Goal: Task Accomplishment & Management: Complete application form

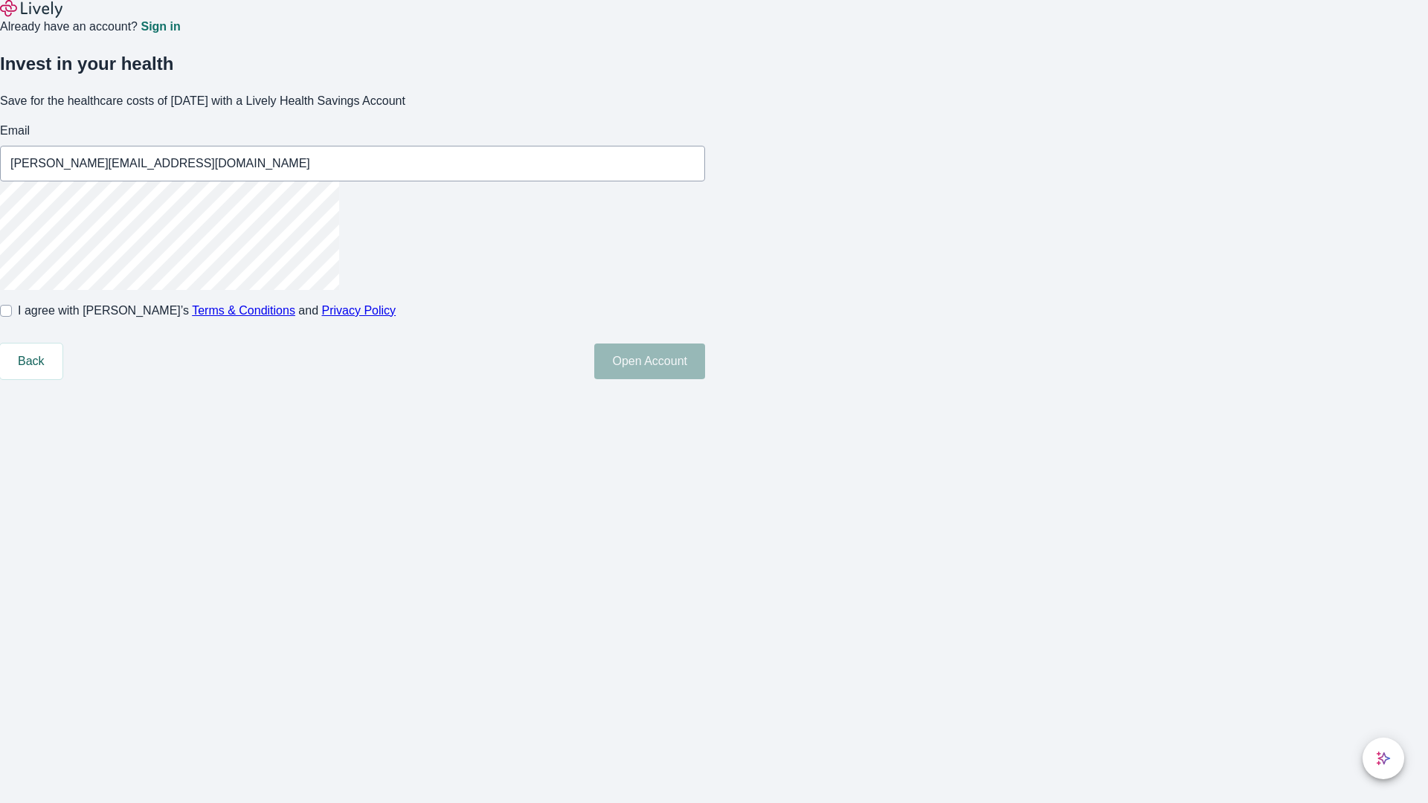
click at [12, 317] on input "I agree with Lively’s Terms & Conditions and Privacy Policy" at bounding box center [6, 311] width 12 height 12
checkbox input "true"
click at [705, 379] on button "Open Account" at bounding box center [649, 362] width 111 height 36
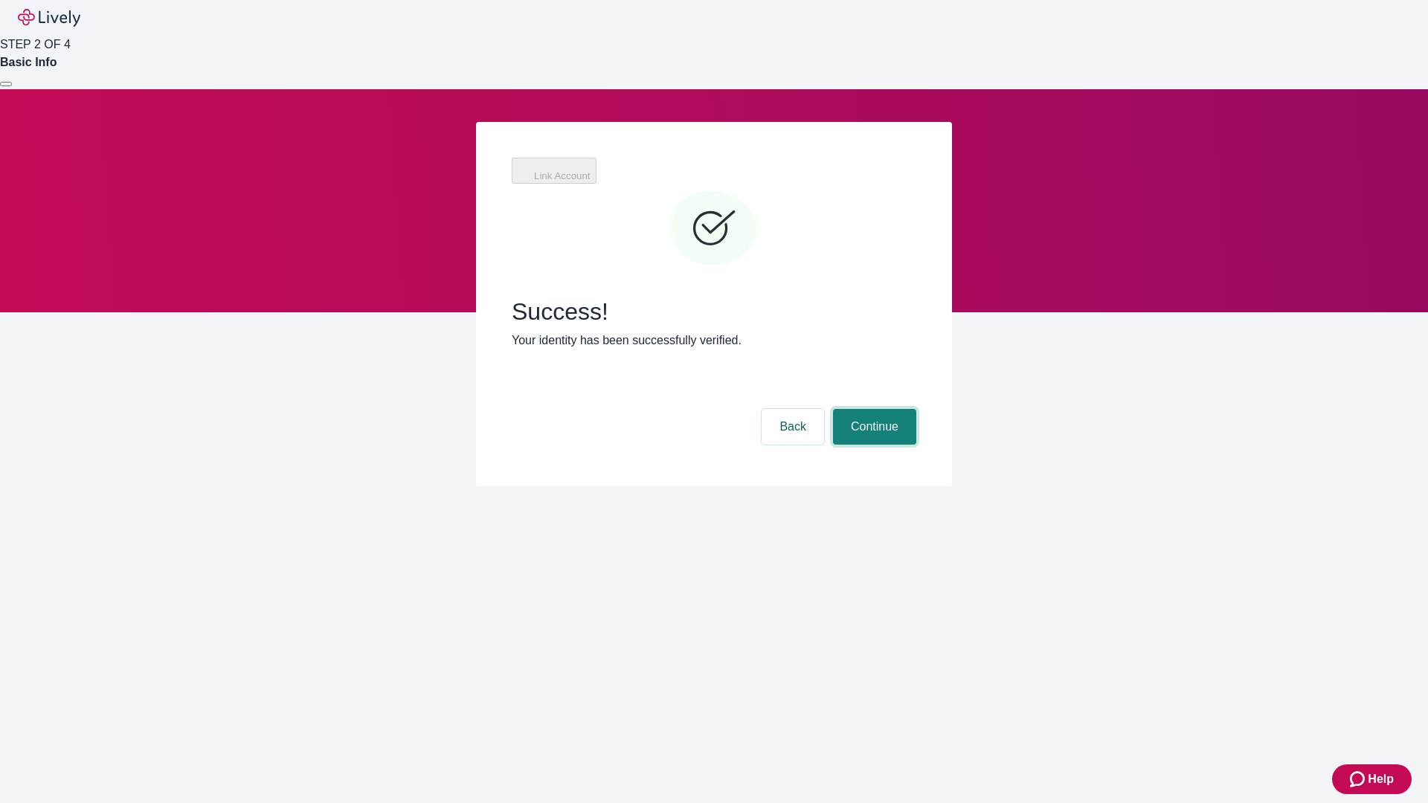
click at [872, 409] on button "Continue" at bounding box center [874, 427] width 83 height 36
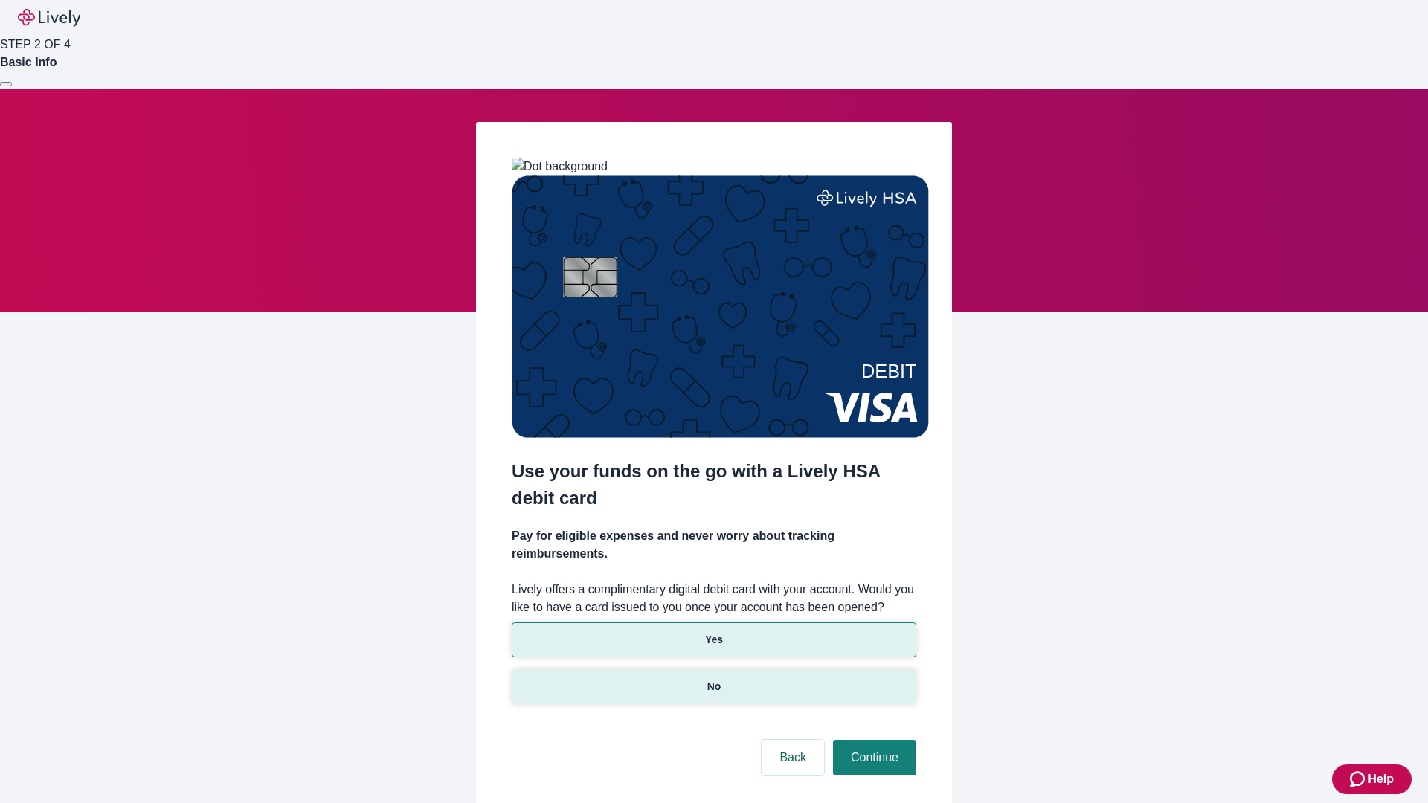
click at [713, 679] on p "No" at bounding box center [714, 687] width 14 height 16
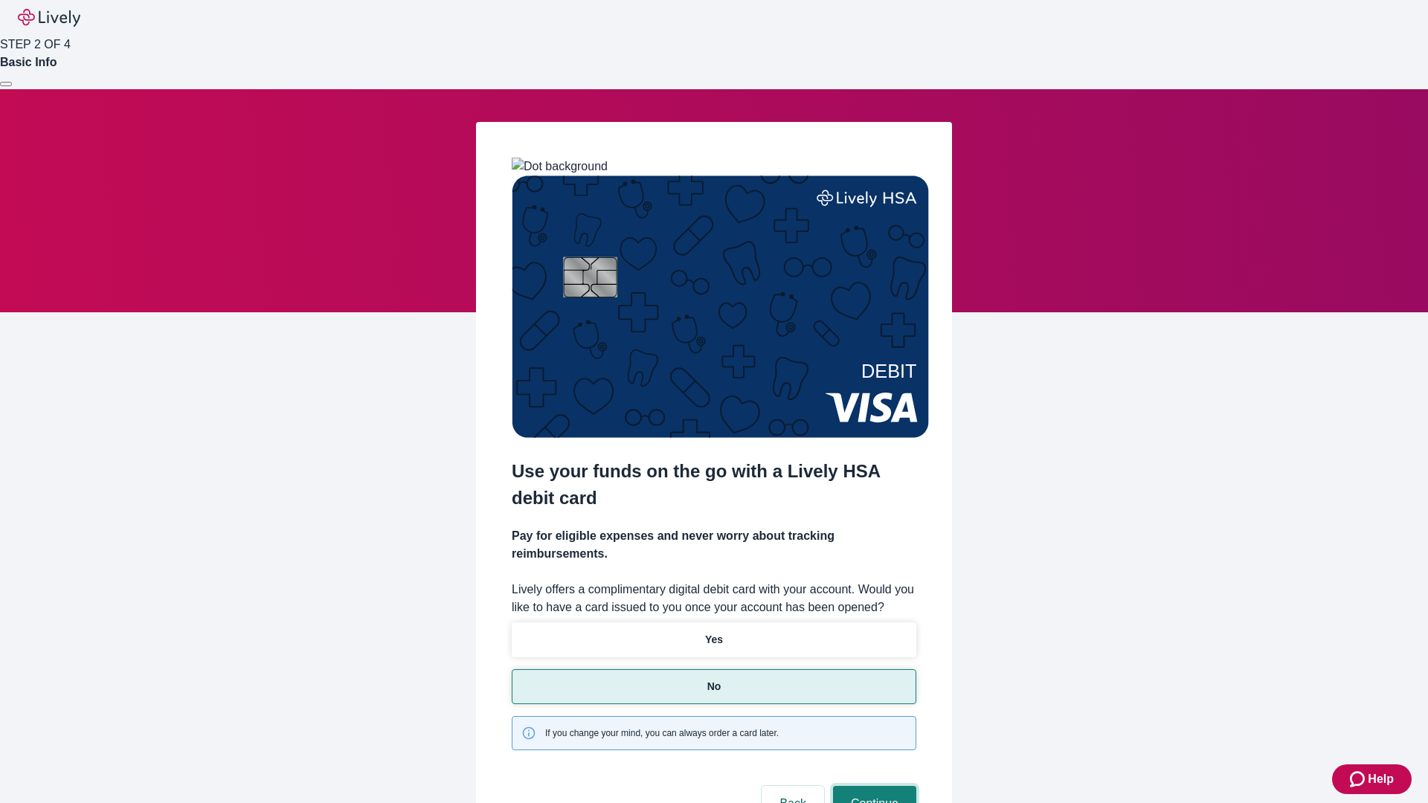
click at [872, 786] on button "Continue" at bounding box center [874, 804] width 83 height 36
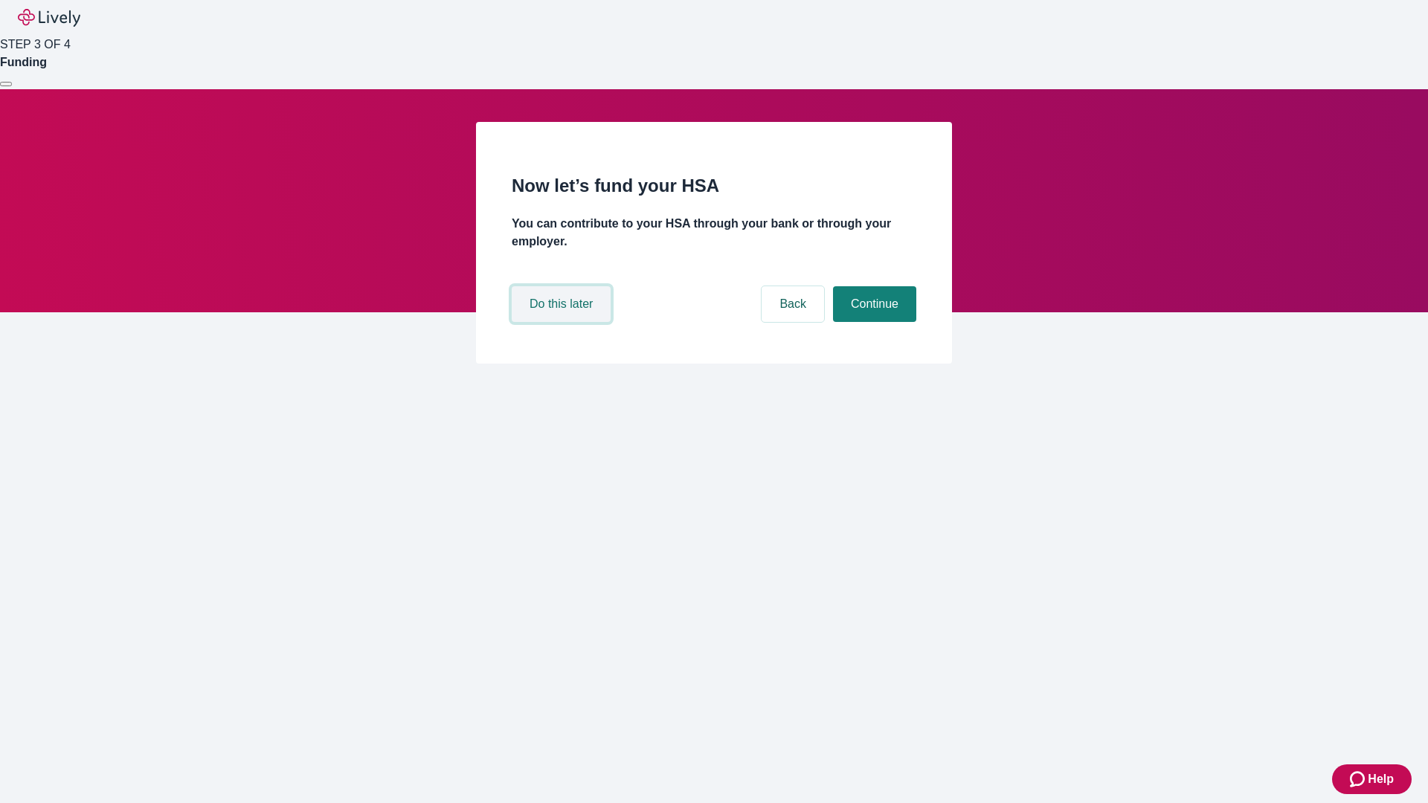
click at [563, 322] on button "Do this later" at bounding box center [561, 304] width 99 height 36
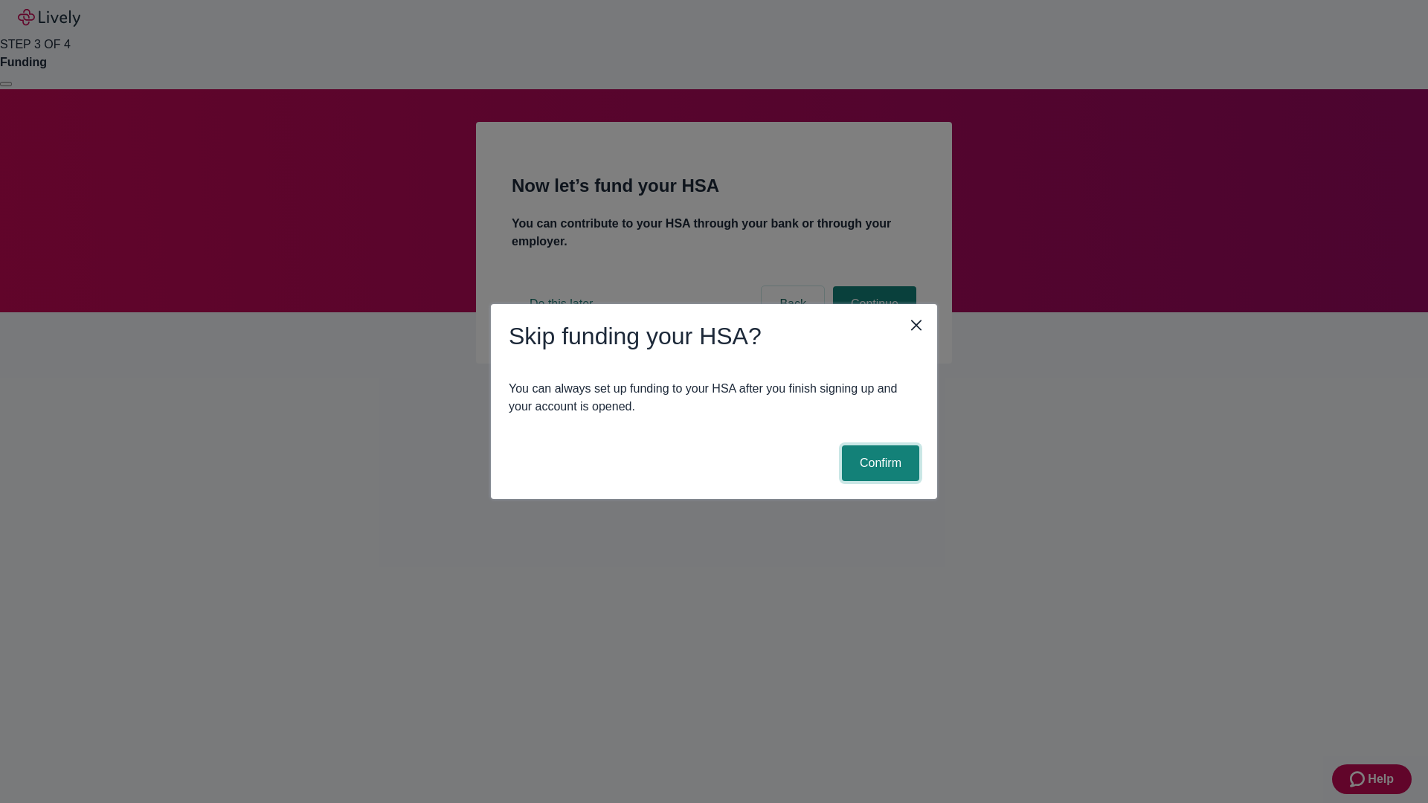
click at [878, 463] on button "Confirm" at bounding box center [880, 463] width 77 height 36
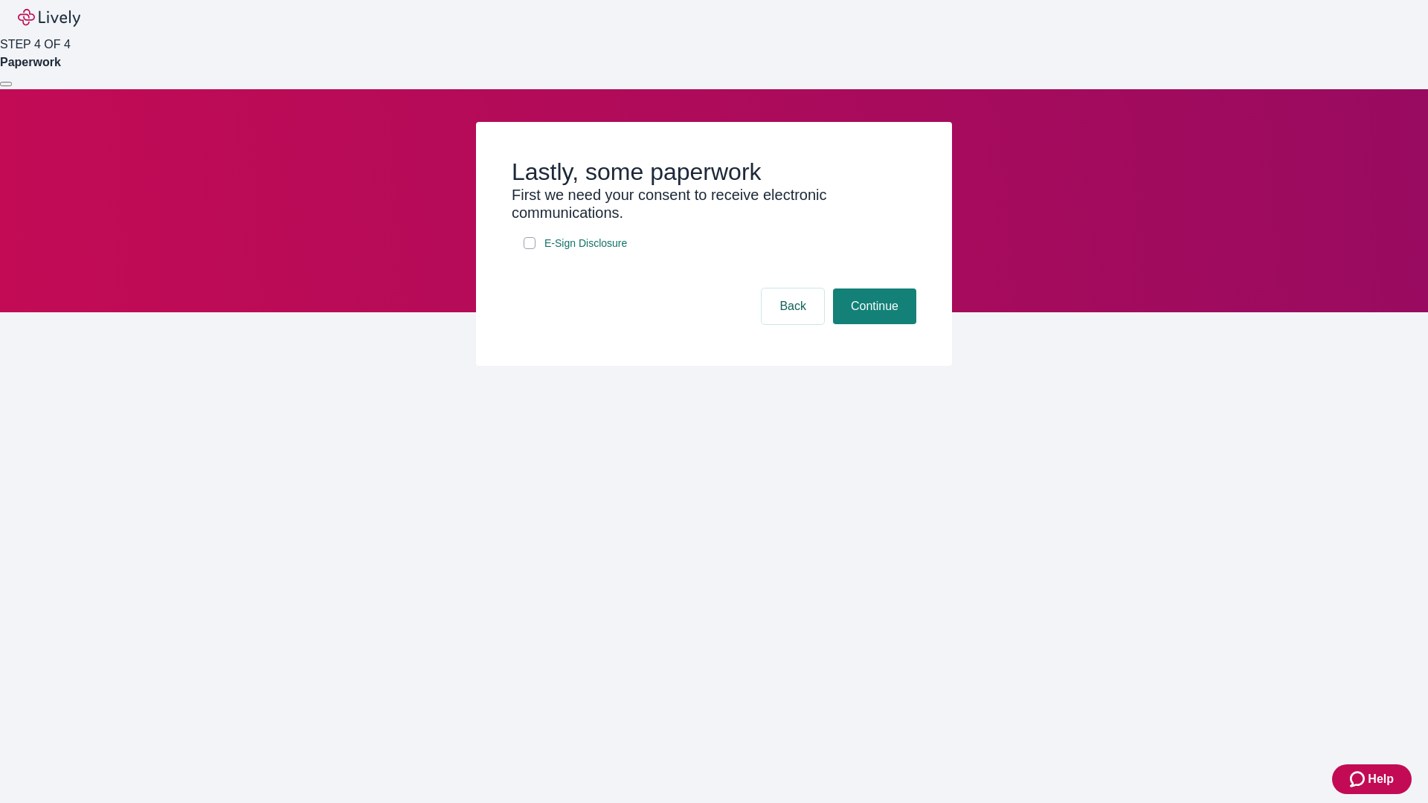
click at [529, 249] on input "E-Sign Disclosure" at bounding box center [530, 243] width 12 height 12
checkbox input "true"
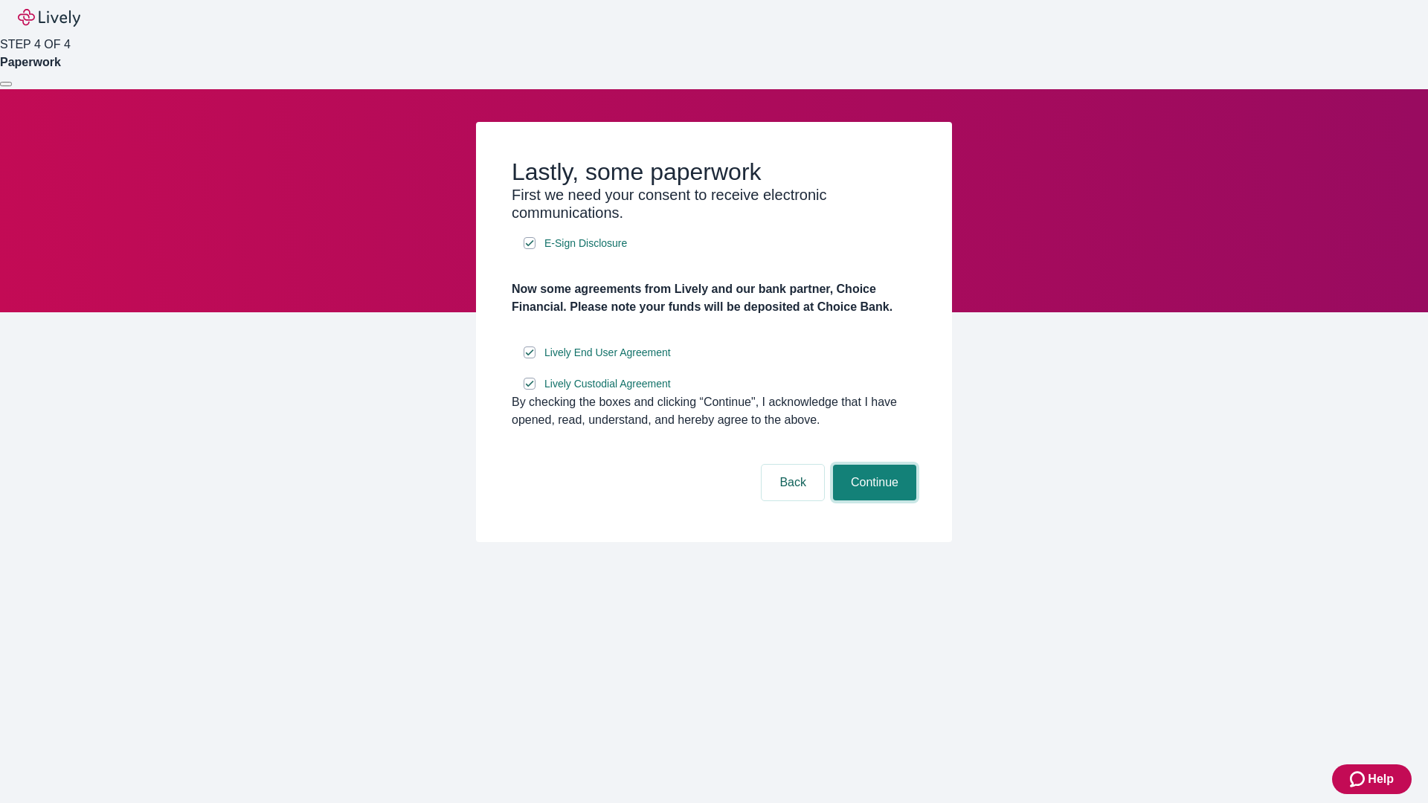
click at [872, 500] on button "Continue" at bounding box center [874, 483] width 83 height 36
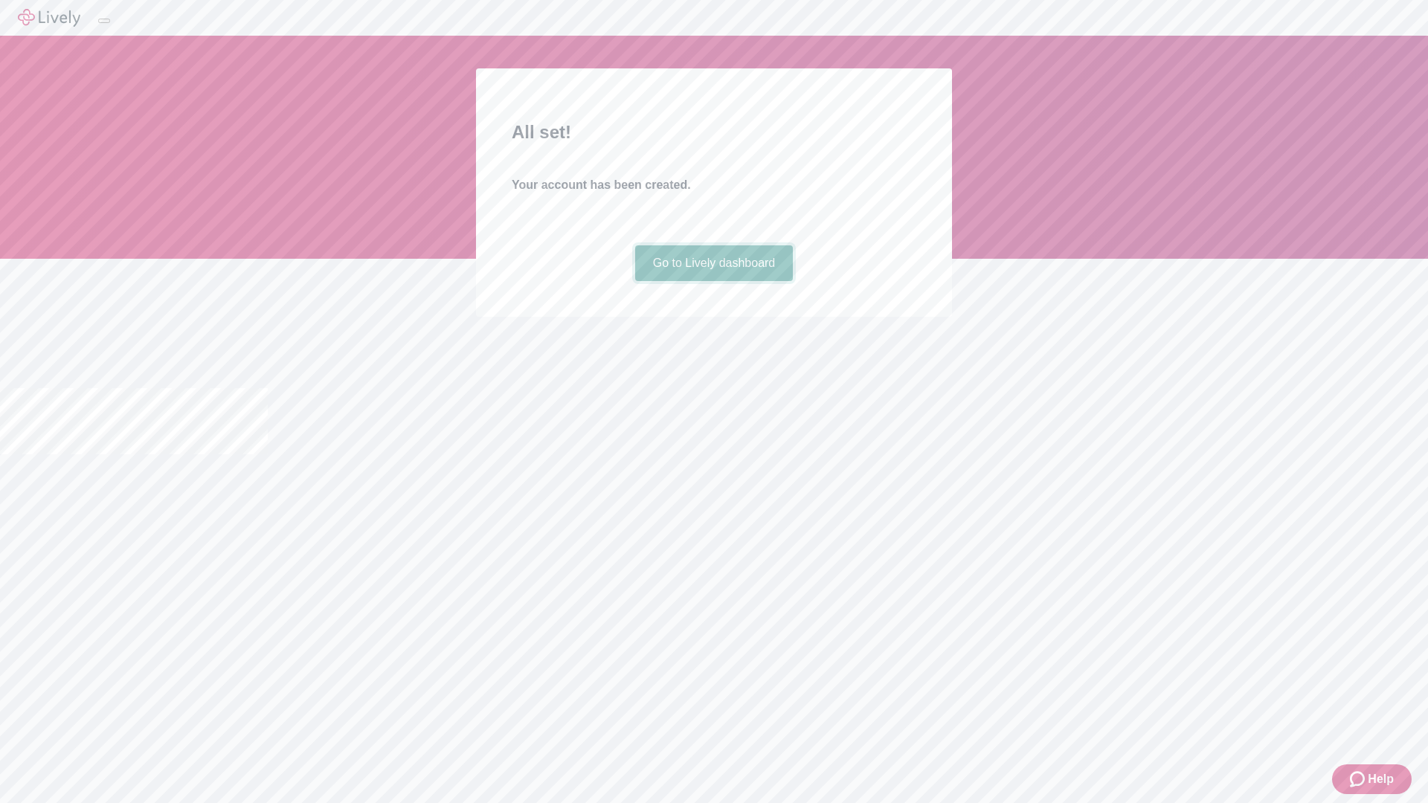
click at [713, 281] on link "Go to Lively dashboard" at bounding box center [714, 263] width 158 height 36
